Goal: Find specific page/section: Find specific page/section

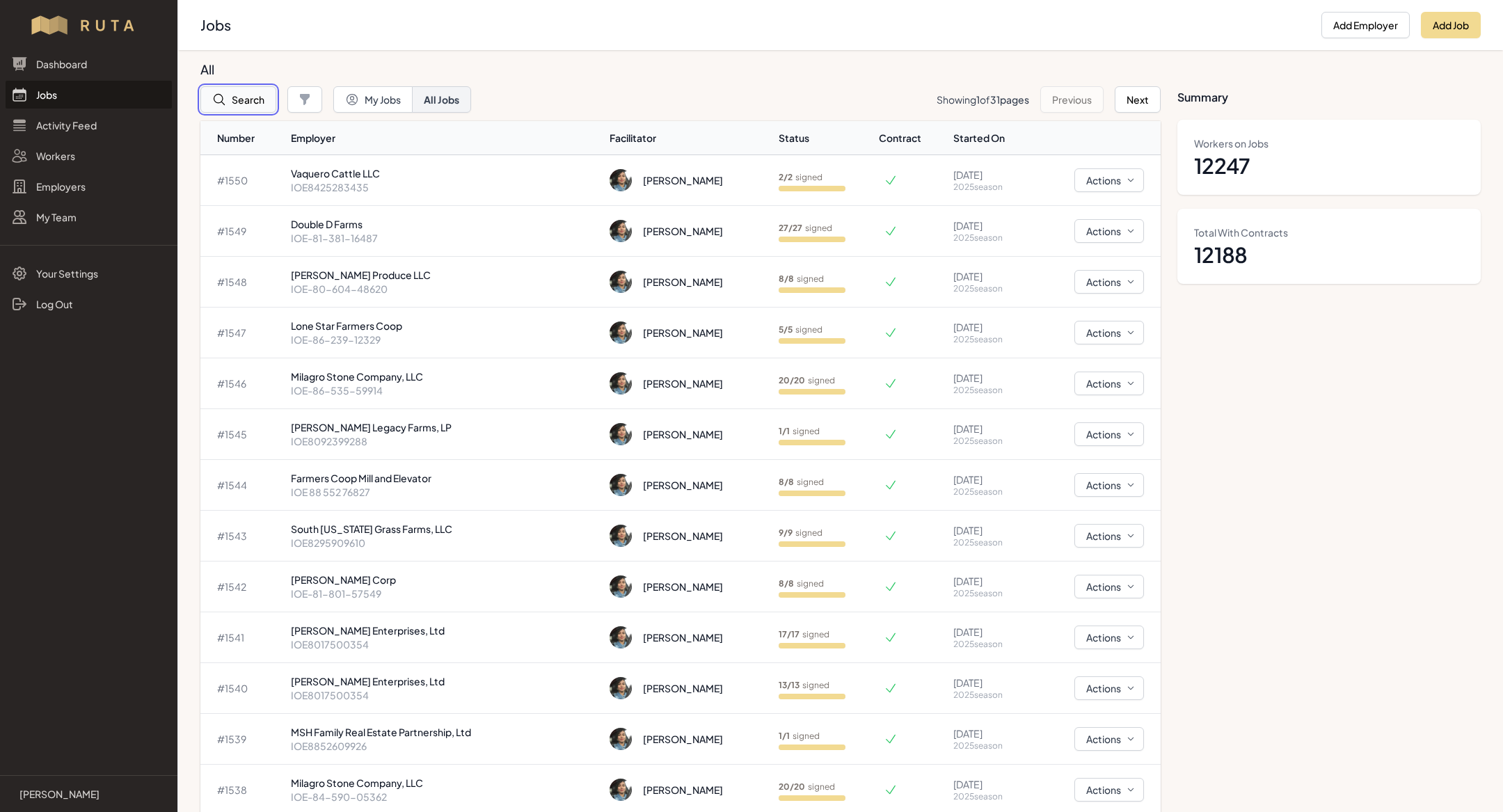
click at [232, 94] on button "Search" at bounding box center [239, 99] width 76 height 27
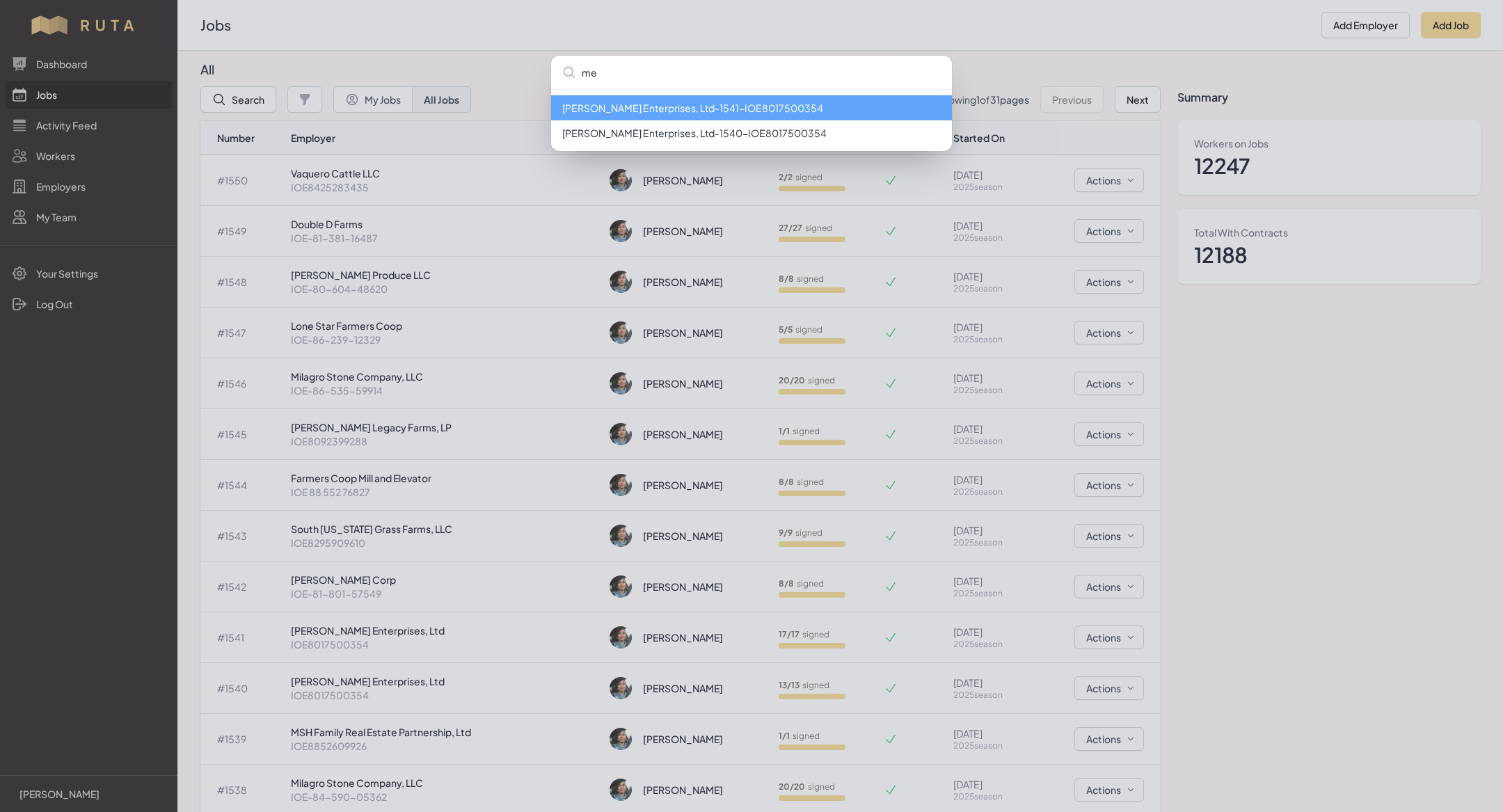
type input "m"
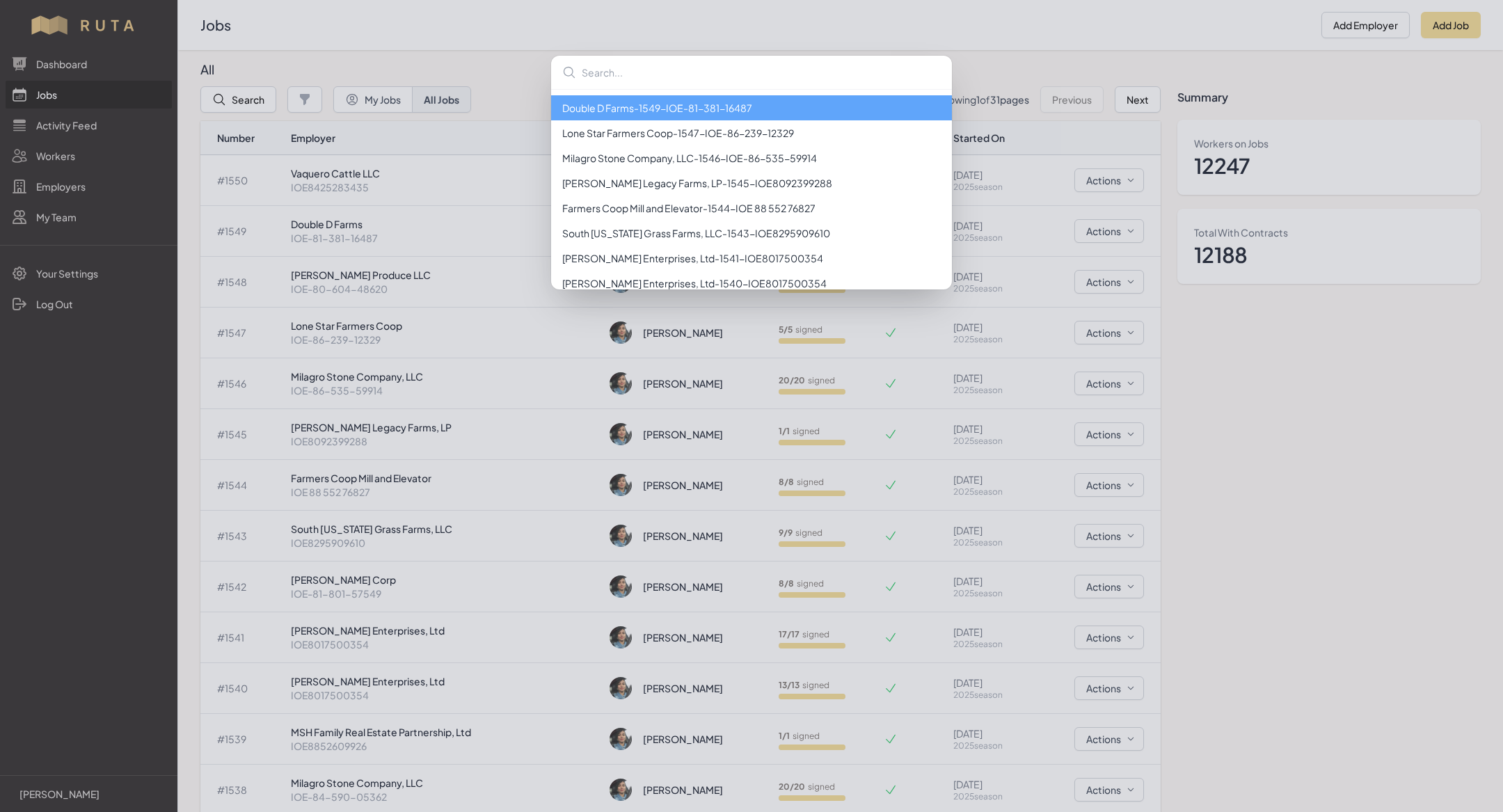
click at [393, 588] on div "Double D Farms - 1549 - IOE-81-381-16487 Lone Star Farmers Coop - 1547 - IOE-86…" at bounding box center [752, 406] width 1503 height 812
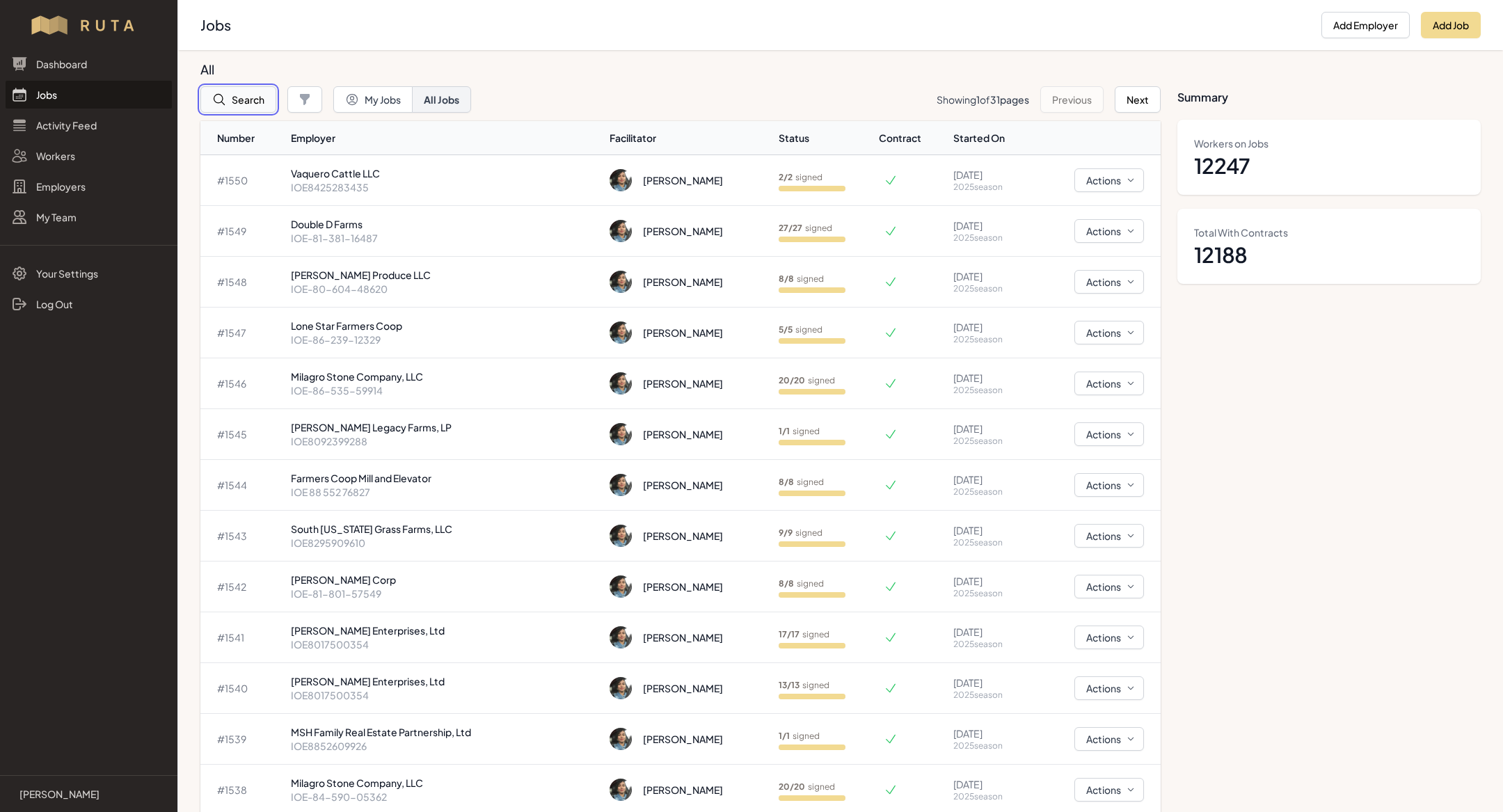
click at [228, 93] on button "Search" at bounding box center [239, 99] width 76 height 27
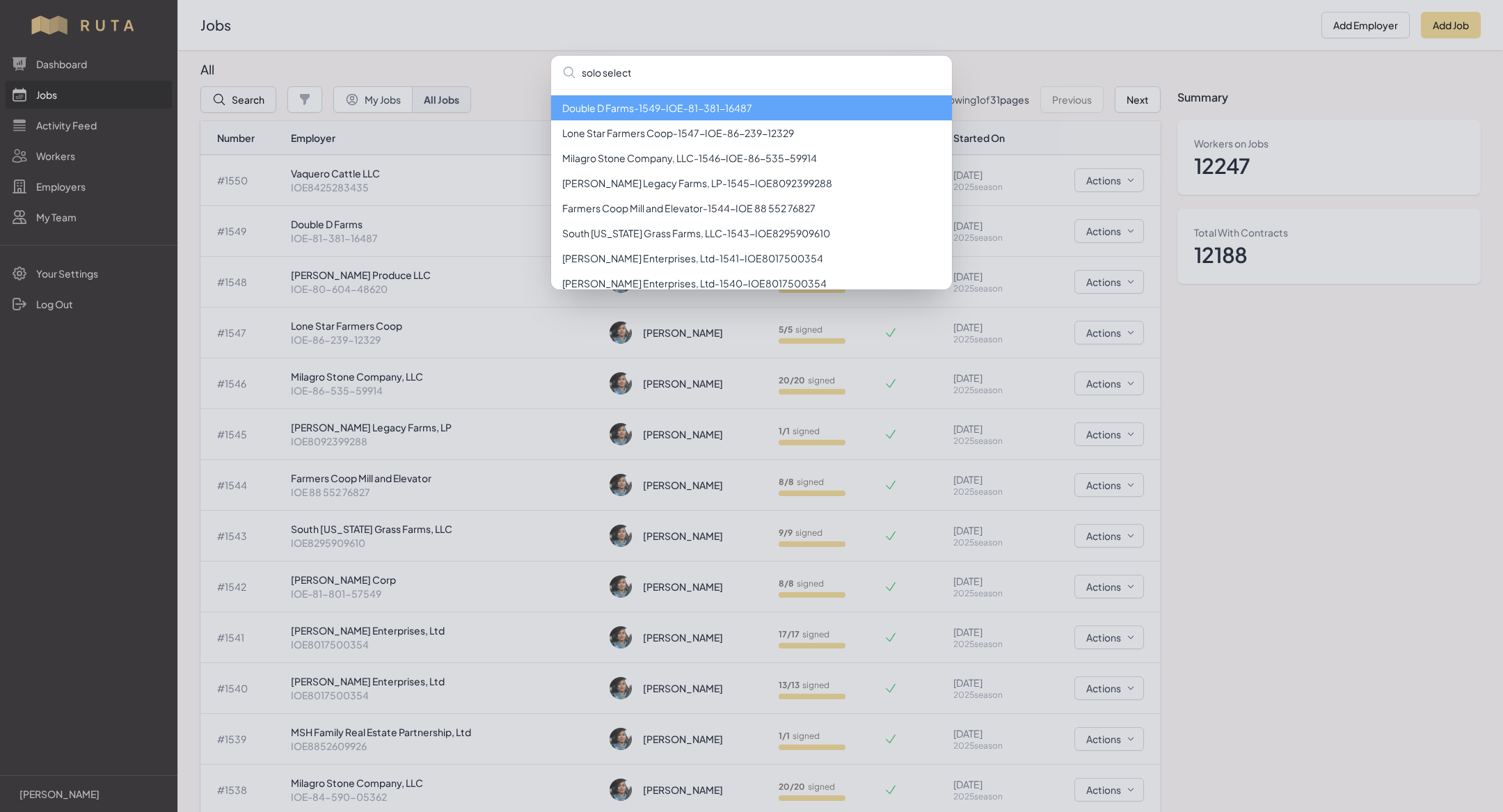
type input "solo select"
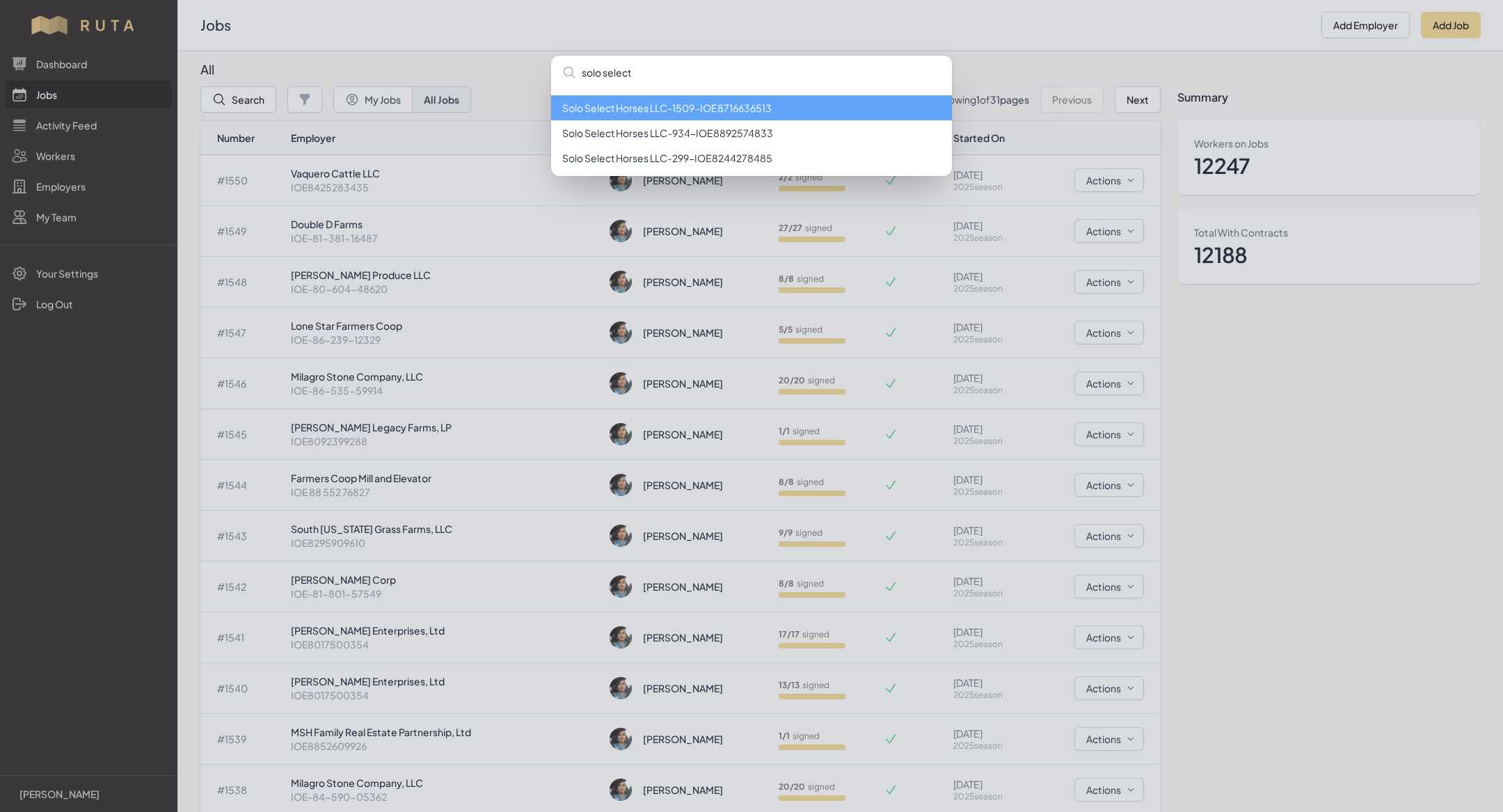
click at [736, 102] on li "Solo Select Horses LLC - 1509 - IOE8716636513" at bounding box center [752, 108] width 401 height 25
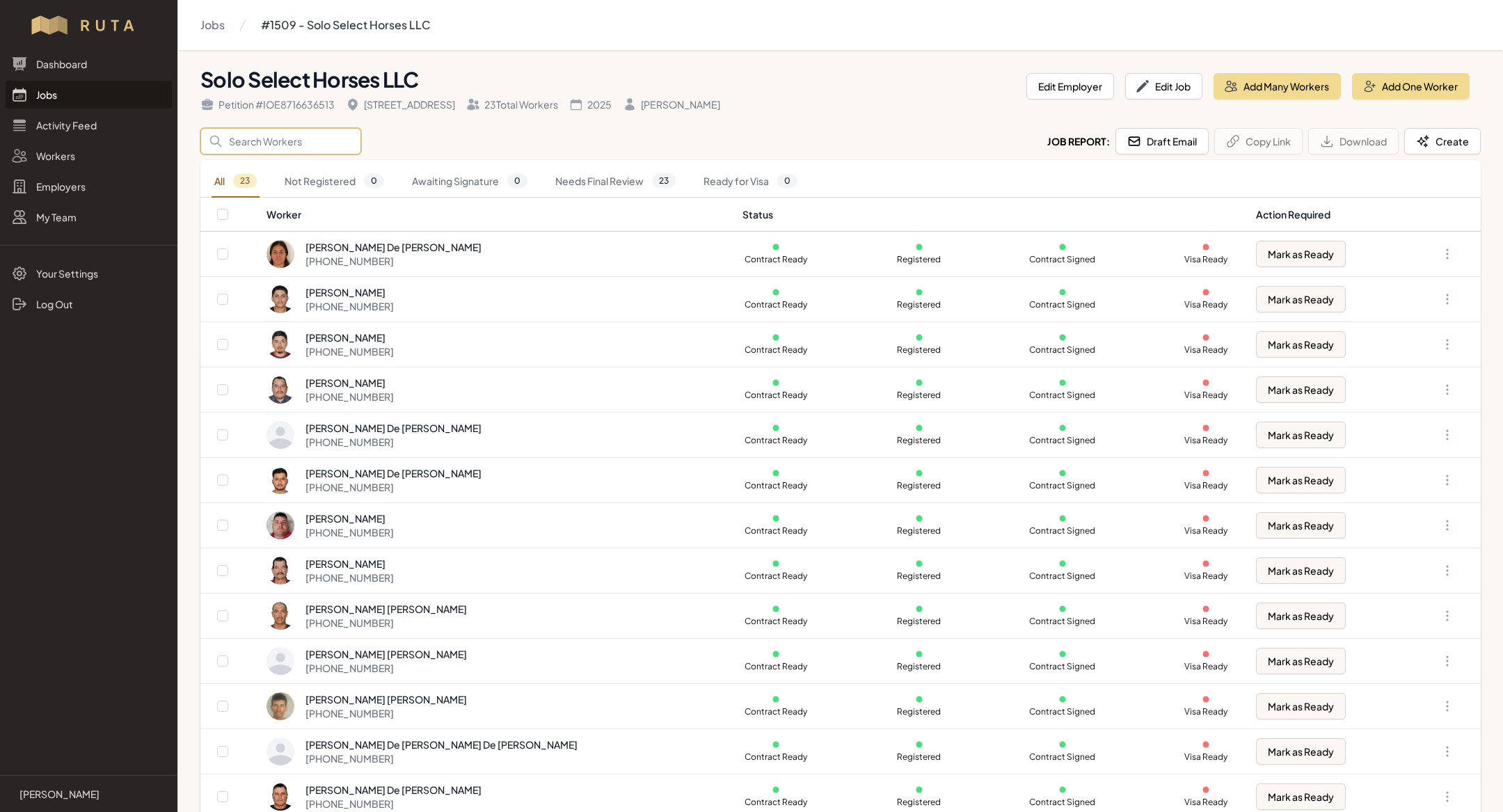
click at [288, 140] on input "Search" at bounding box center [281, 142] width 161 height 27
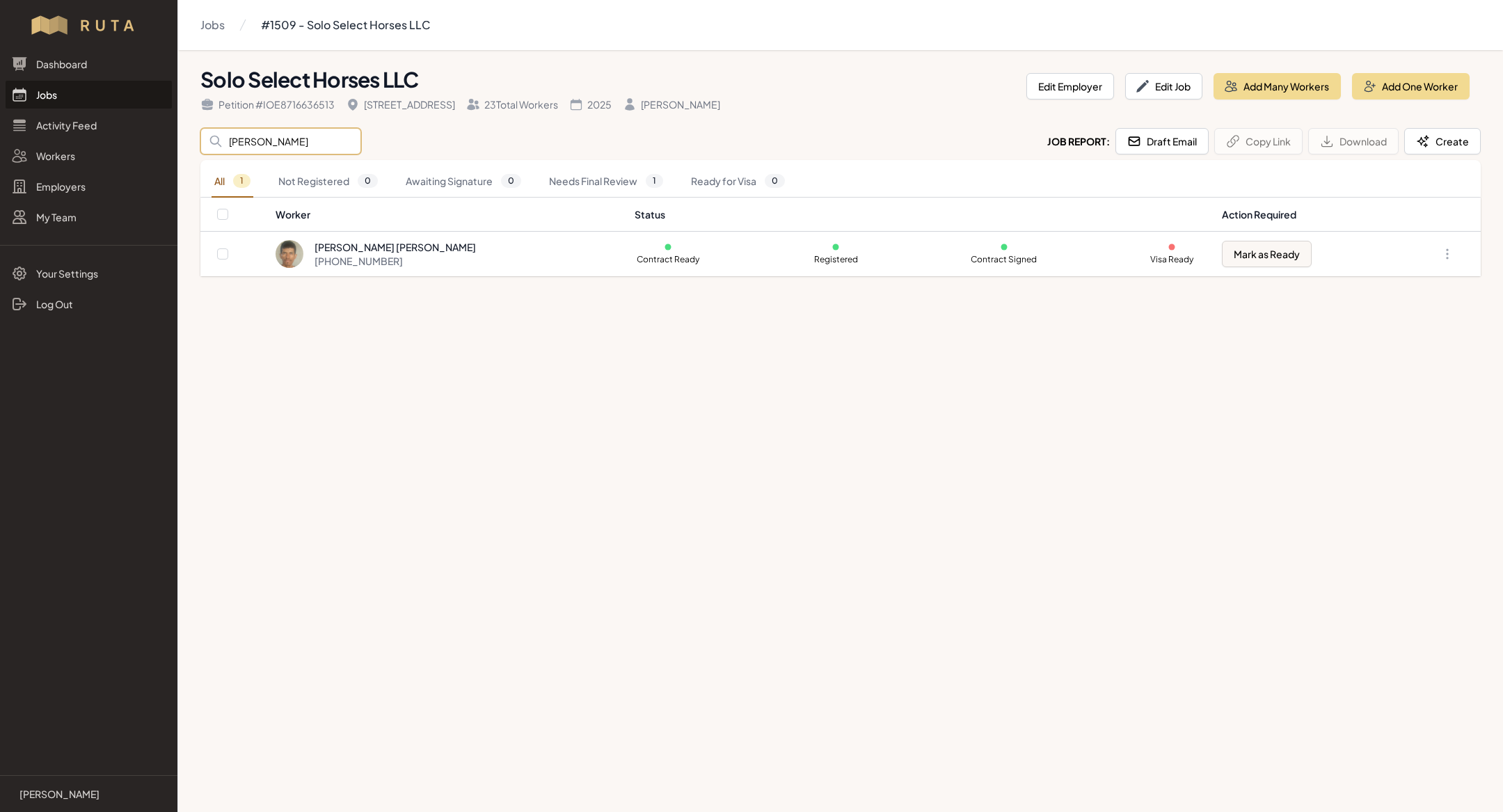
type input "[PERSON_NAME]"
click at [632, 475] on main "Jobs #1509 - Solo Select Horses LLC Solo Select Horses LLC Petition # IOE871663…" at bounding box center [752, 406] width 1503 height 812
click at [90, 94] on link "Jobs" at bounding box center [89, 94] width 167 height 28
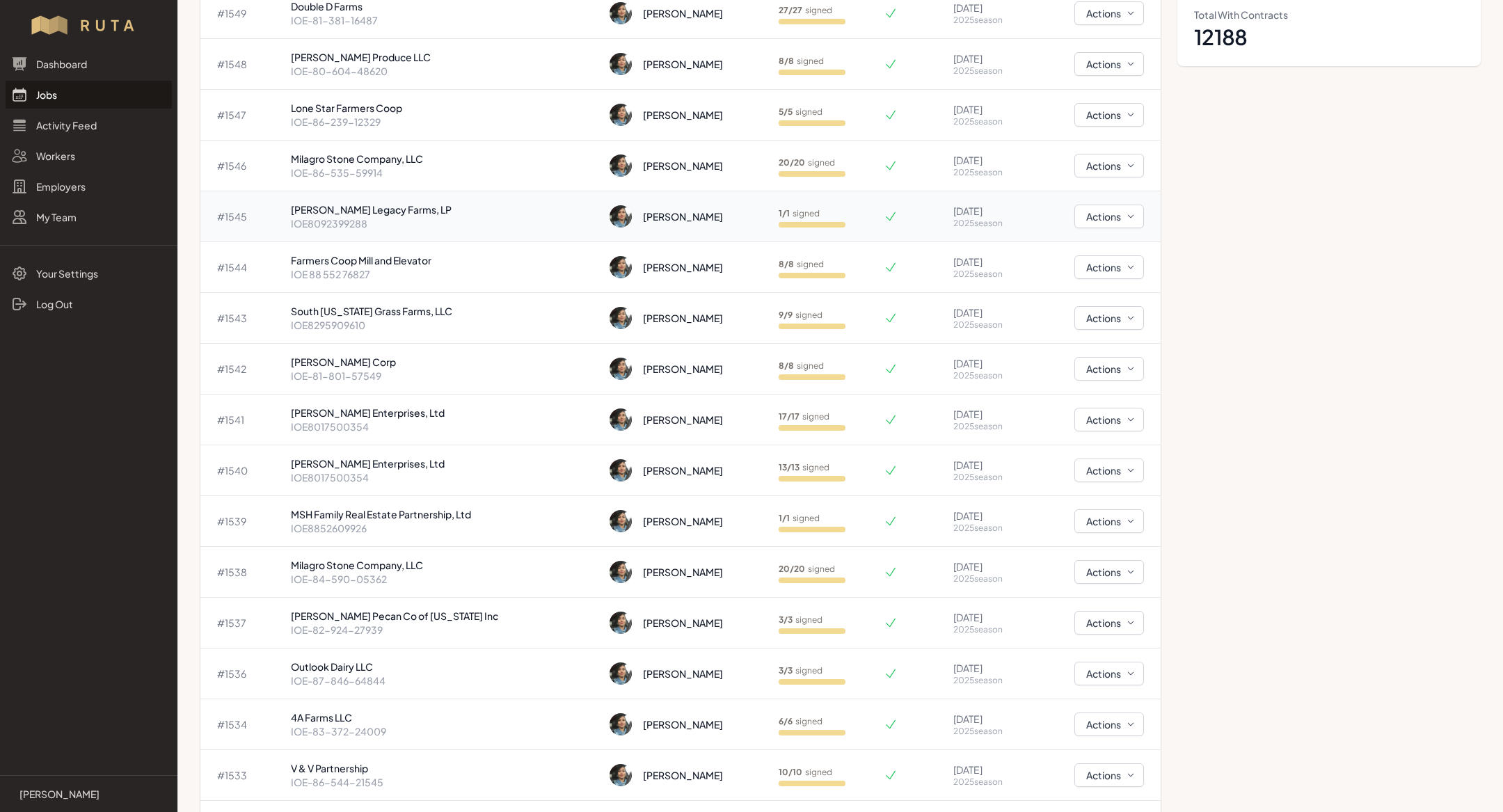
scroll to position [250, 0]
